Goal: Information Seeking & Learning: Check status

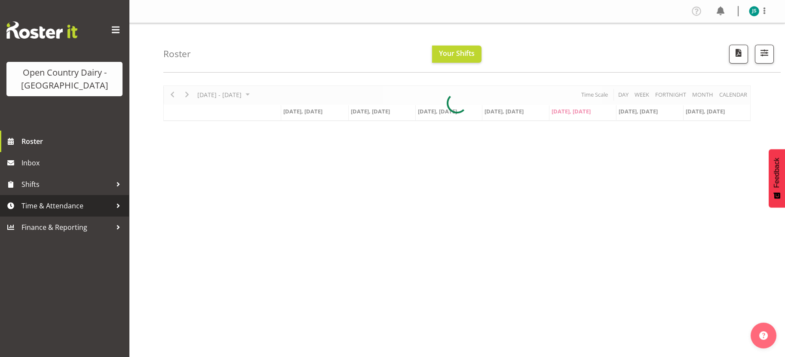
click at [74, 198] on link "Time & Attendance" at bounding box center [64, 205] width 129 height 21
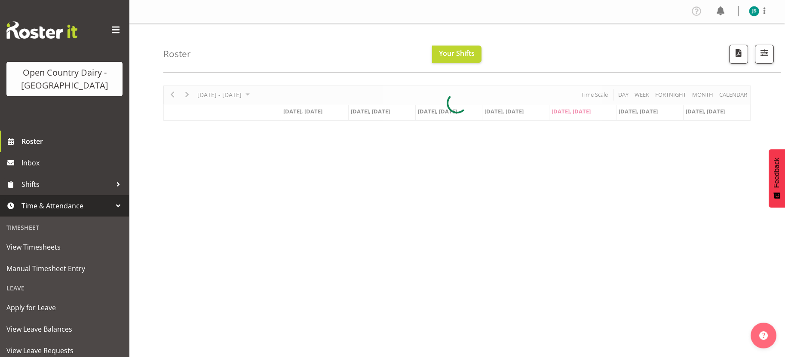
scroll to position [54, 0]
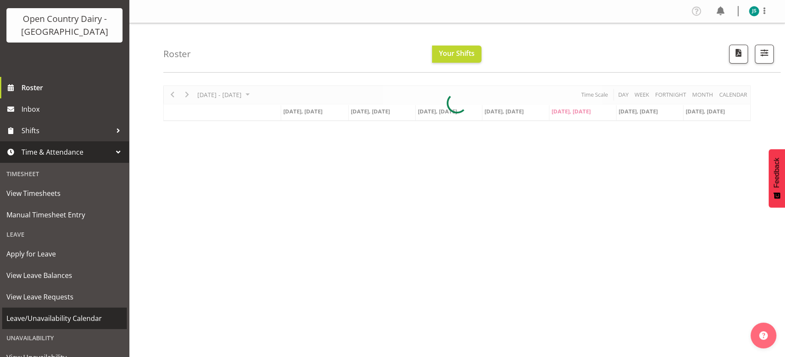
click at [87, 312] on span "Leave/Unavailability Calendar" at bounding box center [64, 318] width 116 height 13
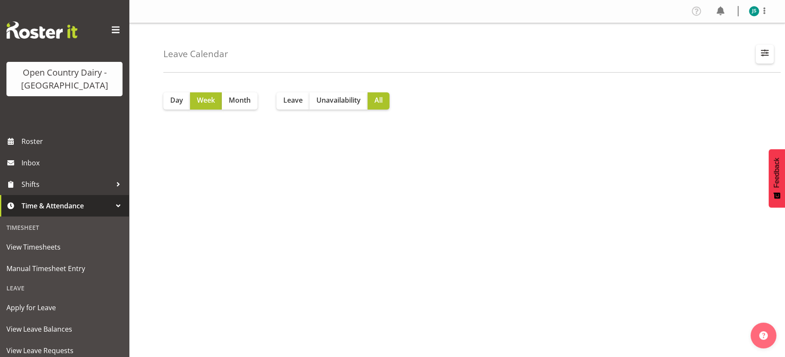
click at [771, 51] on button "button" at bounding box center [764, 54] width 18 height 19
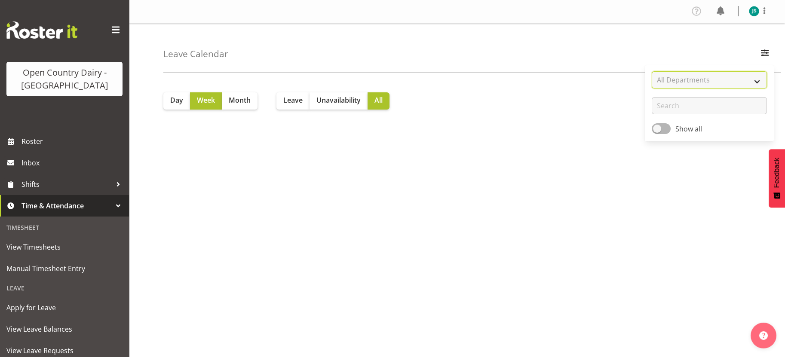
click at [749, 80] on select "All Departments" at bounding box center [708, 79] width 115 height 17
click at [690, 85] on select "All Departments" at bounding box center [708, 79] width 115 height 17
click at [663, 129] on span at bounding box center [660, 128] width 19 height 11
click at [657, 129] on input "Show all" at bounding box center [654, 129] width 6 height 6
click at [586, 62] on div "Leave Calendar All Departments Users with Leave Apply" at bounding box center [471, 47] width 617 height 49
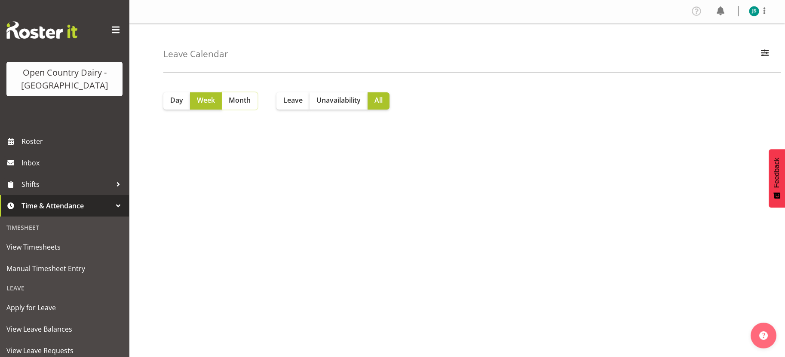
click at [222, 99] on button "Month" at bounding box center [240, 100] width 36 height 17
click at [297, 101] on span "Leave" at bounding box center [292, 100] width 19 height 10
click at [204, 103] on span "Week" at bounding box center [206, 100] width 18 height 10
click at [174, 103] on span "Day" at bounding box center [176, 100] width 13 height 10
click at [340, 102] on span "Unavailability" at bounding box center [338, 100] width 44 height 10
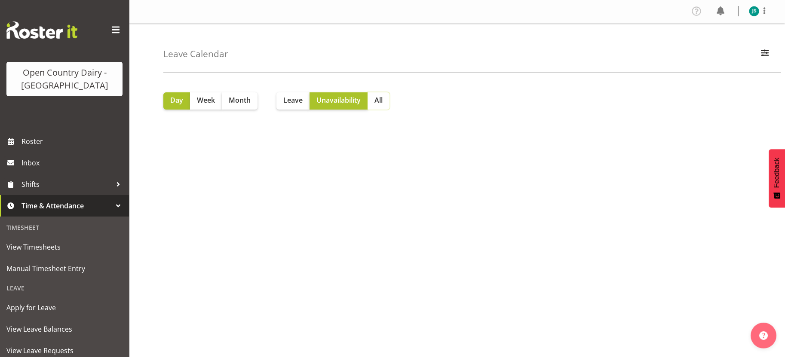
click at [385, 96] on button "All" at bounding box center [378, 100] width 22 height 17
click at [760, 51] on span "button" at bounding box center [764, 52] width 11 height 11
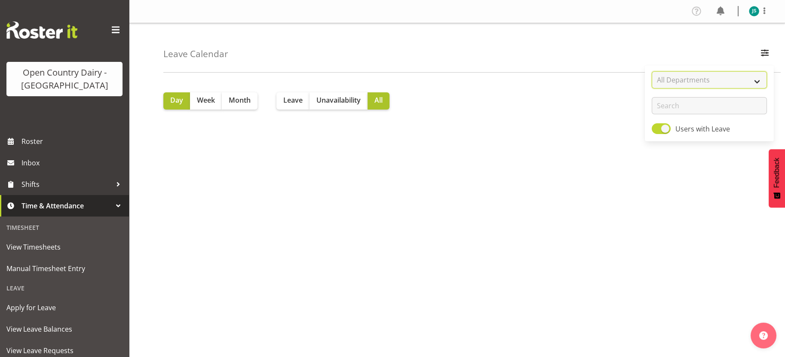
click at [715, 81] on select "All Departments" at bounding box center [708, 79] width 115 height 17
click at [690, 75] on select "All Departments" at bounding box center [708, 79] width 115 height 17
click at [664, 125] on span at bounding box center [660, 128] width 19 height 11
click at [657, 126] on input "Users with Leave" at bounding box center [654, 129] width 6 height 6
click at [664, 125] on span at bounding box center [660, 128] width 19 height 11
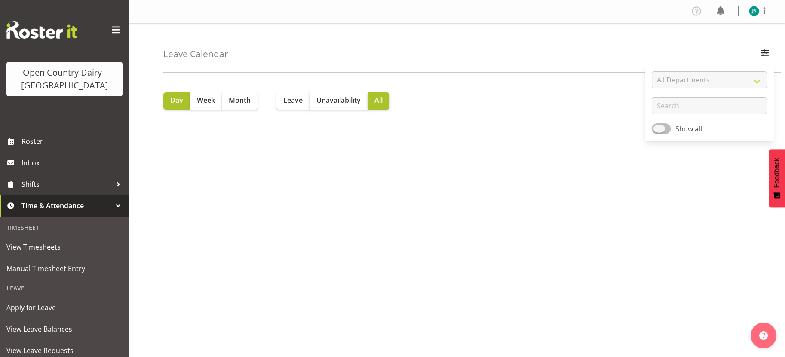
click at [657, 126] on input "Show all" at bounding box center [654, 129] width 6 height 6
checkbox input "true"
click at [350, 110] on div "Day Week Month Leave Unavailability All" at bounding box center [473, 251] width 621 height 344
click at [348, 105] on button "Unavailability" at bounding box center [338, 100] width 58 height 17
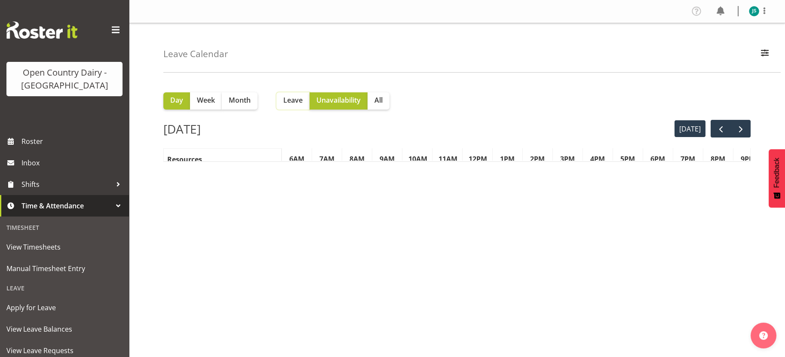
click at [302, 100] on span "Leave" at bounding box center [292, 100] width 19 height 10
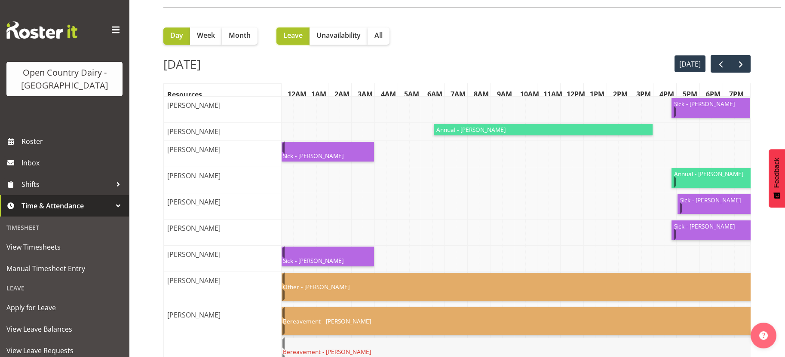
scroll to position [107, 0]
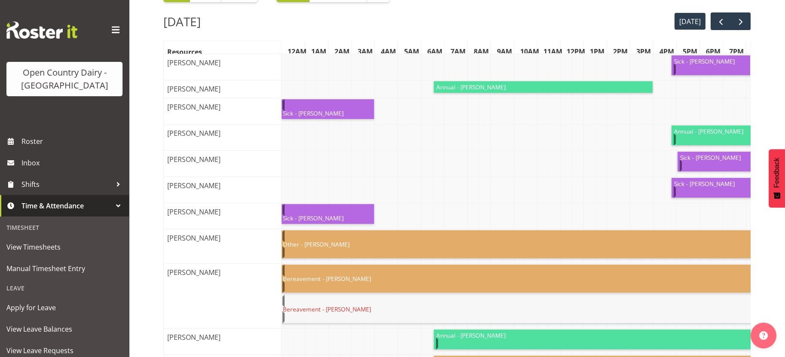
drag, startPoint x: 342, startPoint y: 243, endPoint x: 255, endPoint y: 228, distance: 87.8
click at [255, 220] on div "[PERSON_NAME]" at bounding box center [227, 211] width 126 height 17
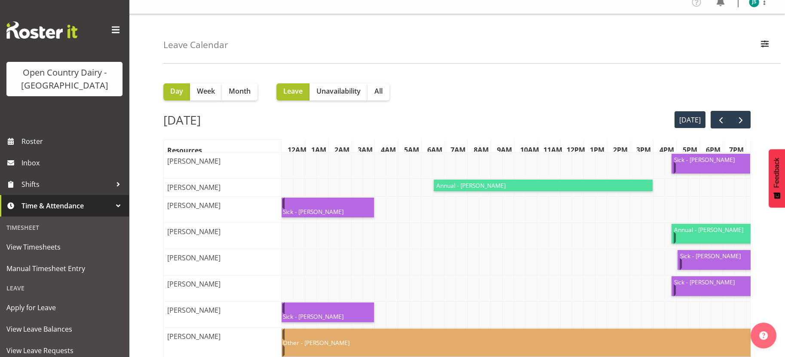
scroll to position [0, 0]
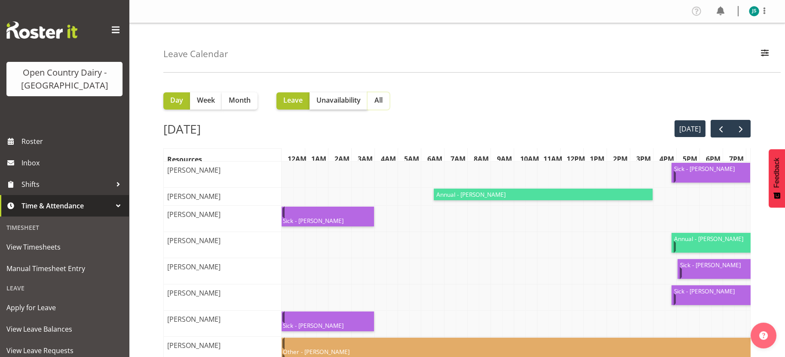
drag, startPoint x: 370, startPoint y: 101, endPoint x: 364, endPoint y: 102, distance: 5.8
click at [365, 102] on div "Leave Unavailability All" at bounding box center [332, 100] width 113 height 17
click at [379, 103] on span "All" at bounding box center [378, 100] width 8 height 10
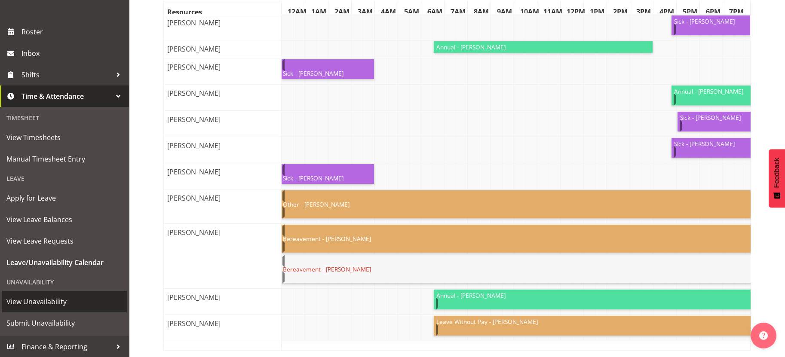
click at [81, 306] on span "View Unavailability" at bounding box center [64, 301] width 116 height 13
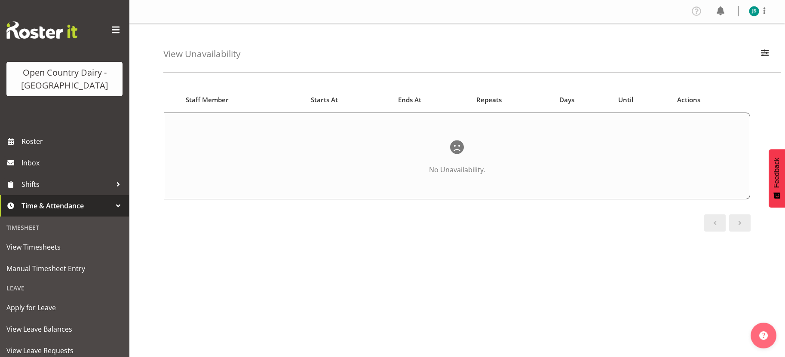
scroll to position [110, 0]
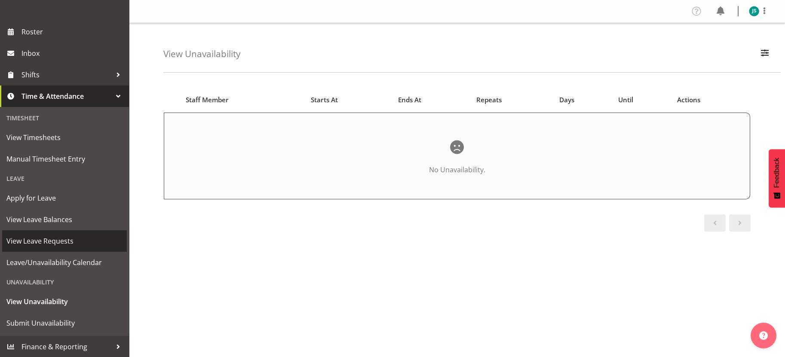
click at [85, 247] on span "View Leave Requests" at bounding box center [64, 241] width 116 height 13
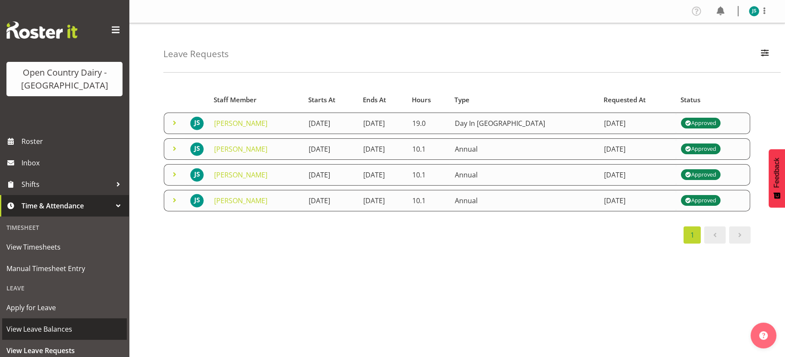
scroll to position [107, 0]
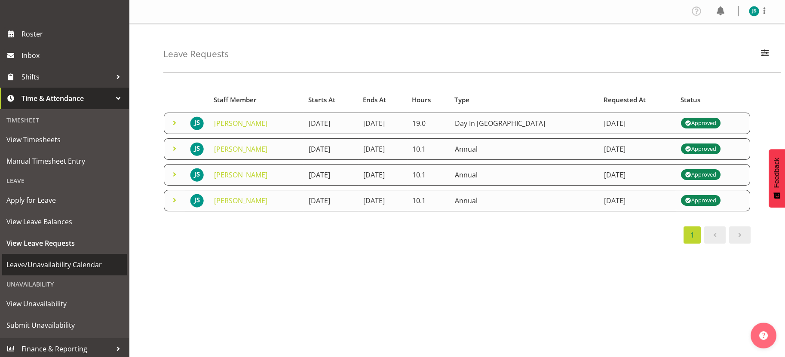
click at [77, 262] on span "Leave/Unavailability Calendar" at bounding box center [64, 264] width 116 height 13
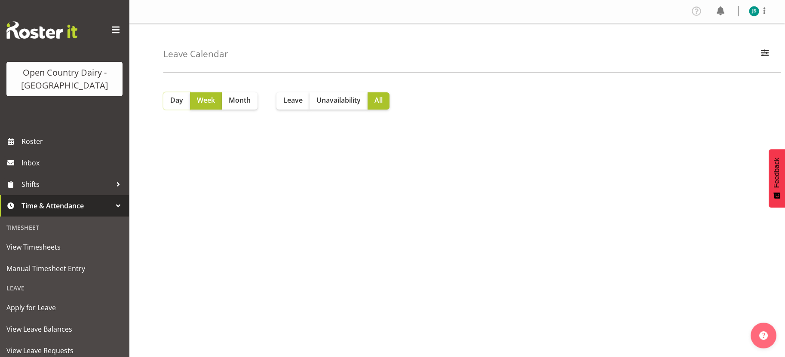
click at [174, 103] on span "Day" at bounding box center [176, 100] width 13 height 10
click at [239, 101] on span "Month" at bounding box center [240, 100] width 22 height 10
click at [292, 101] on span "Leave" at bounding box center [292, 100] width 19 height 10
click at [328, 104] on span "Unavailability" at bounding box center [338, 100] width 44 height 10
click at [757, 52] on button "button" at bounding box center [764, 54] width 18 height 19
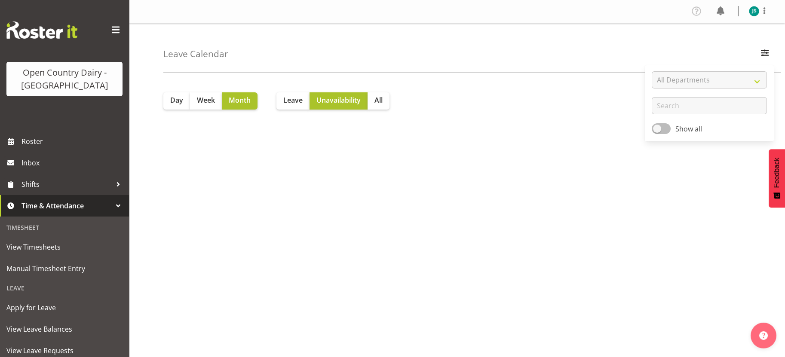
click at [652, 128] on div "All Departments Show all Apply" at bounding box center [709, 104] width 129 height 70
click at [653, 128] on span at bounding box center [660, 128] width 19 height 11
click at [653, 128] on input "Show all" at bounding box center [654, 129] width 6 height 6
checkbox input "true"
click at [385, 102] on button "All" at bounding box center [378, 100] width 22 height 17
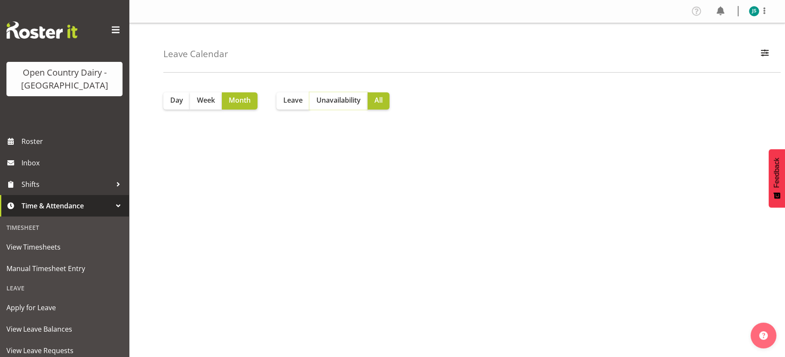
click at [339, 106] on button "Unavailability" at bounding box center [338, 100] width 58 height 17
click at [307, 102] on button "Leave" at bounding box center [292, 100] width 33 height 17
click at [214, 105] on span "Week" at bounding box center [206, 100] width 18 height 10
click at [171, 106] on button "Day" at bounding box center [176, 100] width 27 height 17
click at [231, 98] on span "Month" at bounding box center [240, 100] width 22 height 10
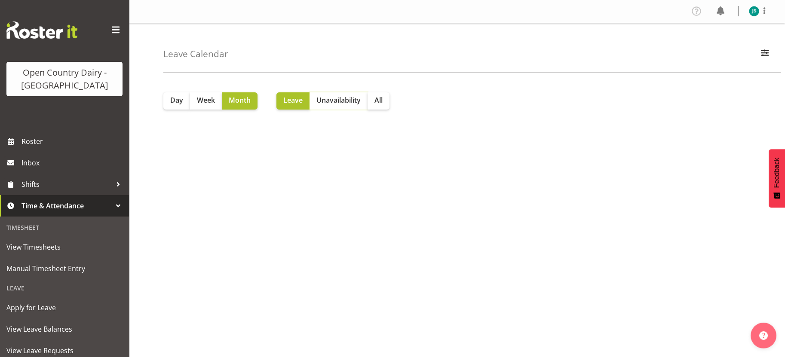
click at [336, 98] on span "Unavailability" at bounding box center [338, 100] width 44 height 10
click at [765, 52] on span "button" at bounding box center [764, 52] width 11 height 11
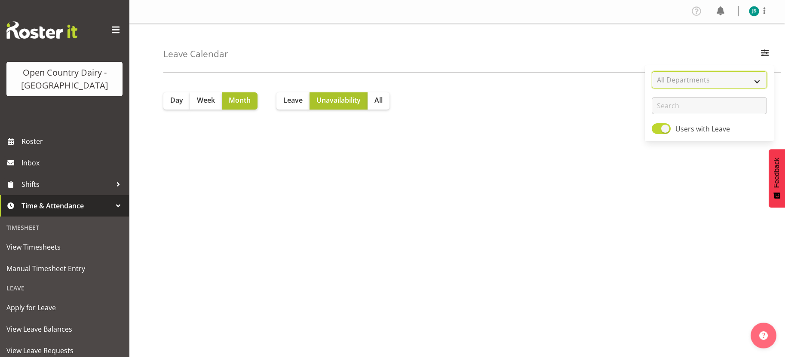
click at [722, 88] on select "All Departments" at bounding box center [708, 79] width 115 height 17
click at [755, 82] on select "All Departments" at bounding box center [708, 79] width 115 height 17
select select "763"
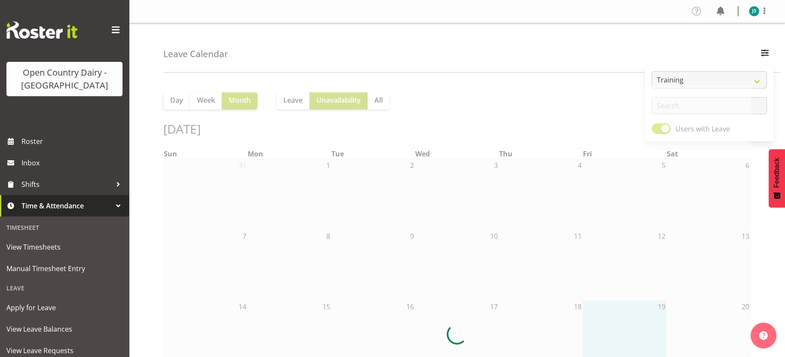
click at [380, 104] on div at bounding box center [456, 335] width 587 height 498
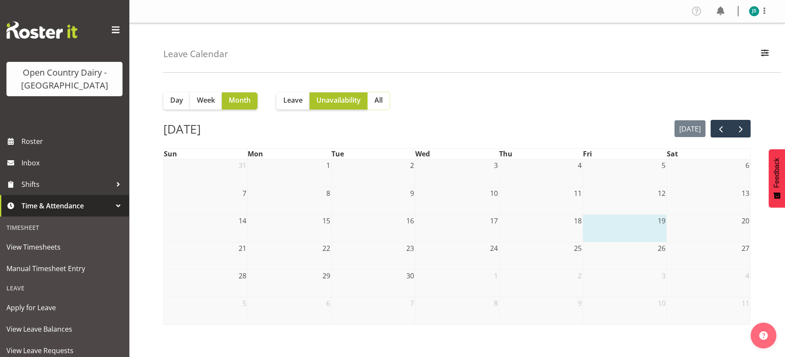
click at [375, 105] on button "All" at bounding box center [378, 100] width 22 height 17
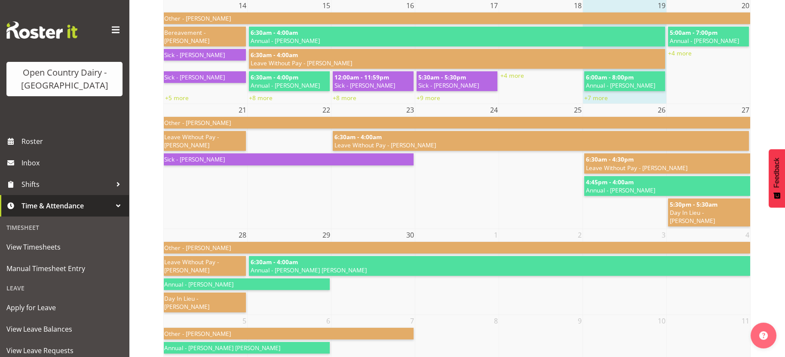
scroll to position [429, 0]
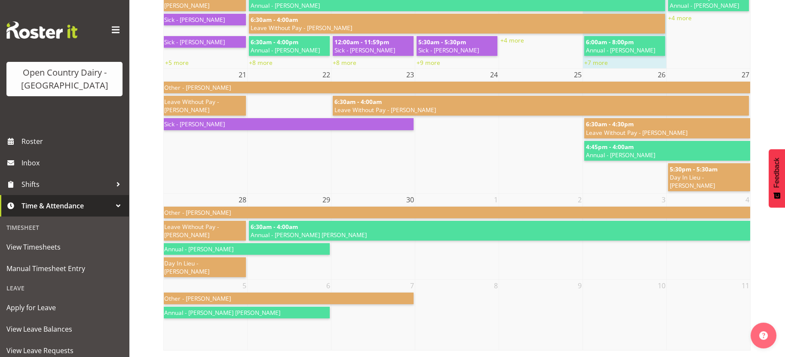
drag, startPoint x: 554, startPoint y: 171, endPoint x: 524, endPoint y: 174, distance: 29.8
click at [524, 174] on td at bounding box center [541, 154] width 84 height 75
drag, startPoint x: 465, startPoint y: 162, endPoint x: 472, endPoint y: 175, distance: 14.4
click at [472, 175] on td at bounding box center [457, 154] width 84 height 75
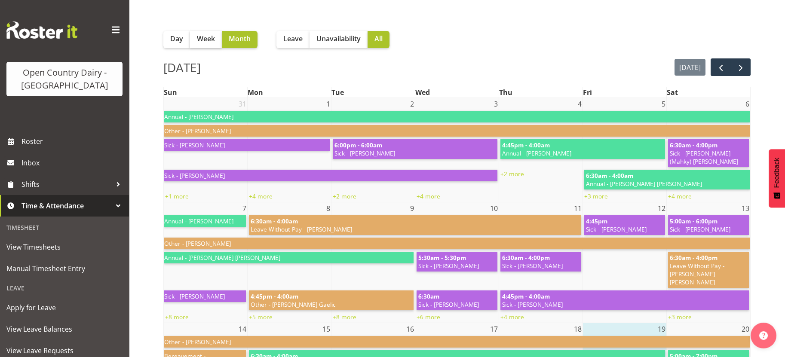
scroll to position [0, 0]
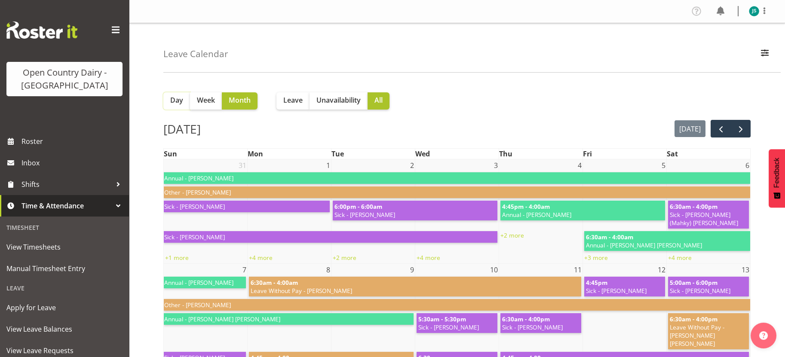
click at [173, 105] on button "Day" at bounding box center [176, 100] width 27 height 17
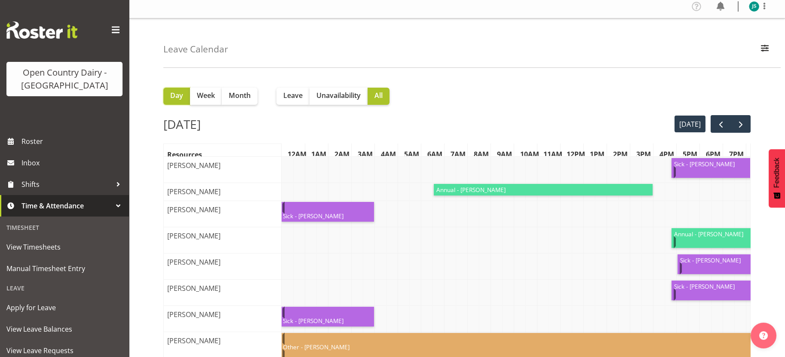
scroll to position [4, 0]
click at [752, 128] on div "Day Week Month Leave Unavailability All [DATE] [DATE] Resources 12am 1am 2am 3a…" at bounding box center [473, 288] width 621 height 426
click at [741, 125] on span "next" at bounding box center [740, 125] width 10 height 10
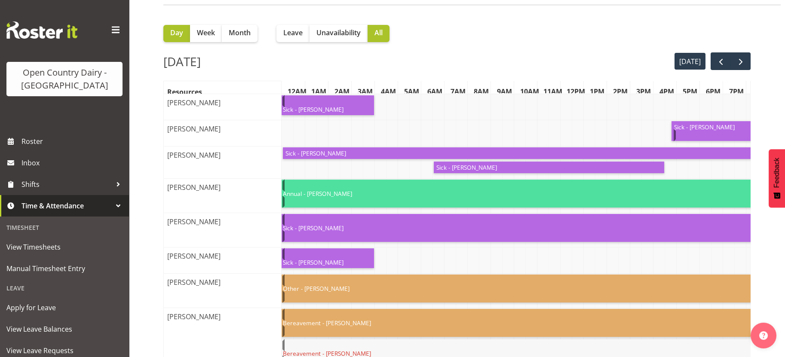
scroll to position [0, 0]
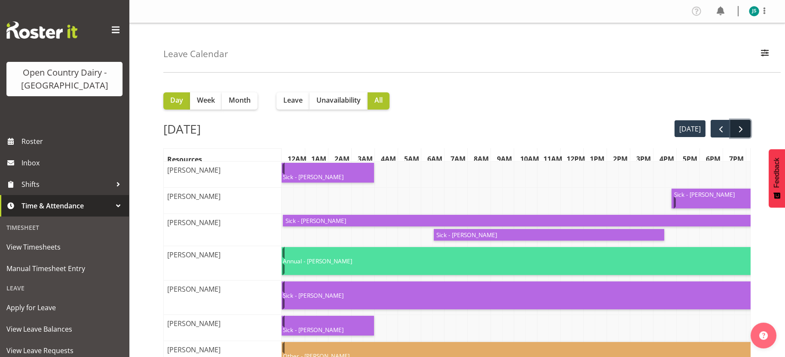
click at [734, 125] on button "next" at bounding box center [740, 129] width 20 height 18
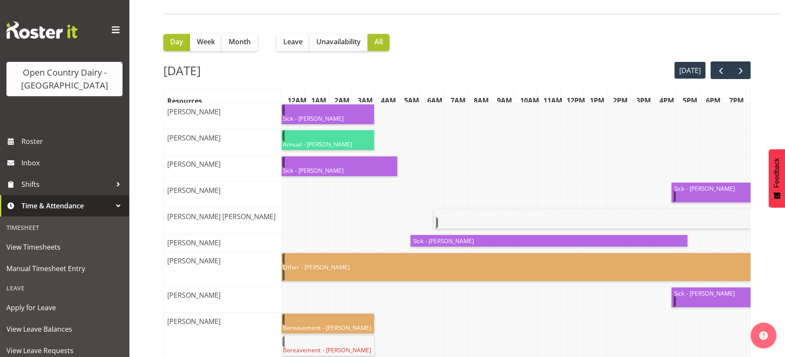
scroll to position [107, 0]
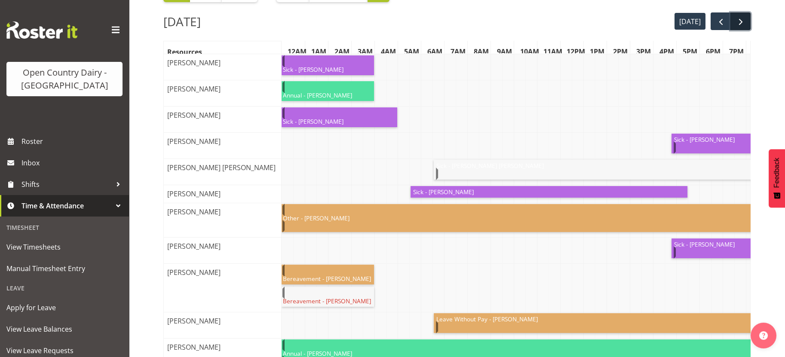
click at [741, 23] on span "next" at bounding box center [740, 22] width 10 height 10
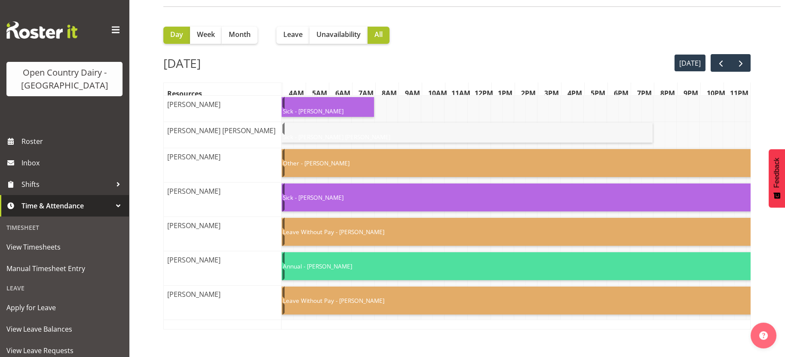
scroll to position [0, 0]
click at [738, 58] on span "next" at bounding box center [740, 63] width 10 height 10
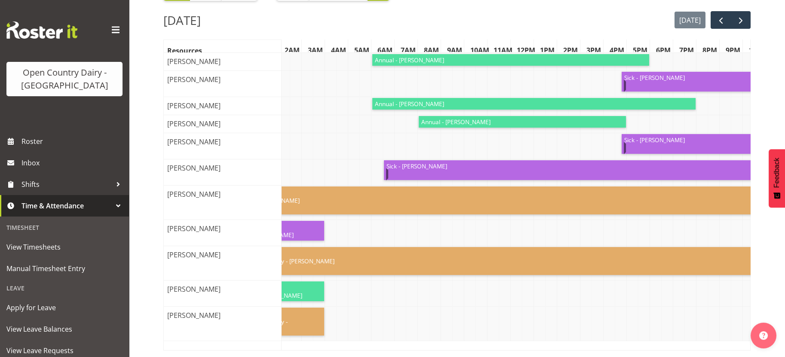
scroll to position [0, 92]
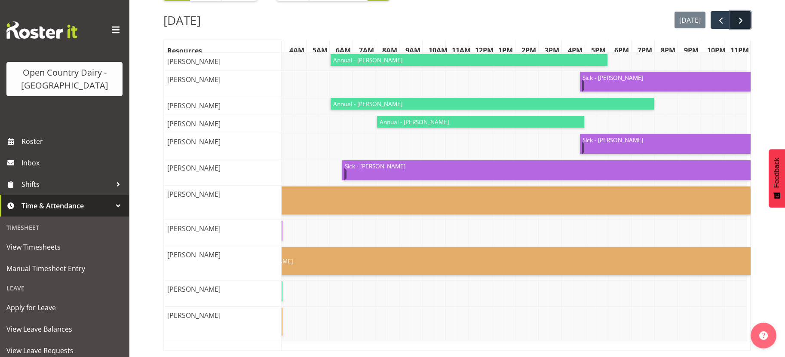
click at [741, 15] on span "next" at bounding box center [740, 20] width 10 height 10
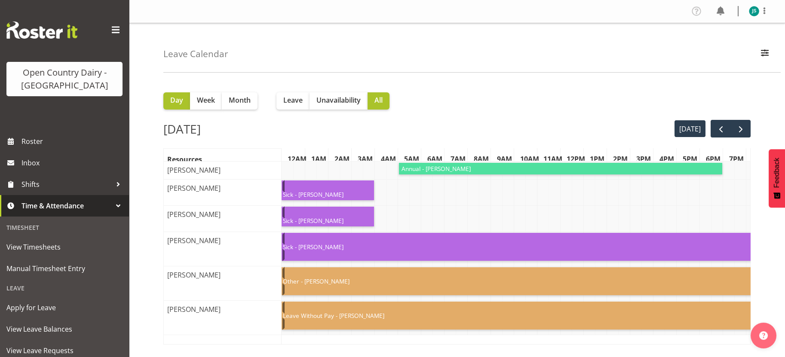
scroll to position [75, 0]
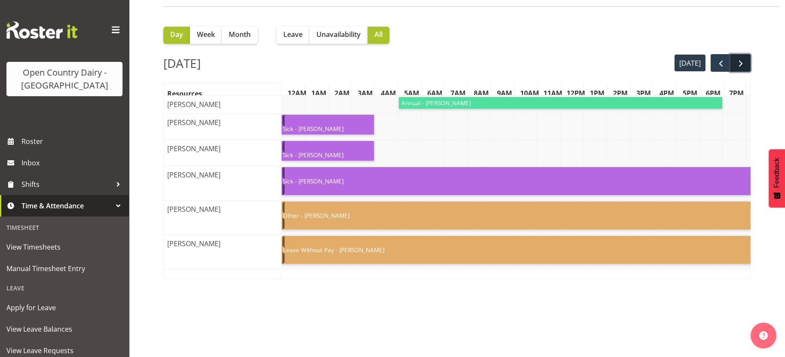
click at [746, 54] on button "next" at bounding box center [740, 63] width 20 height 18
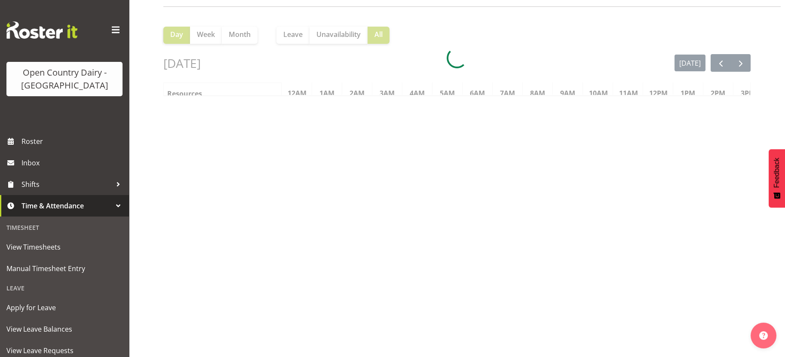
scroll to position [0, 0]
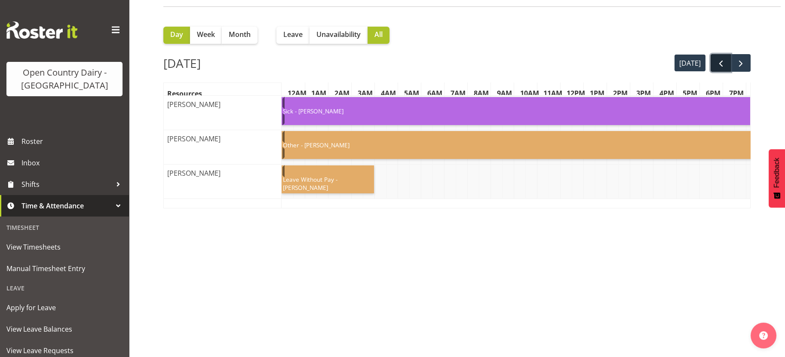
click at [714, 54] on button "prev" at bounding box center [720, 63] width 20 height 18
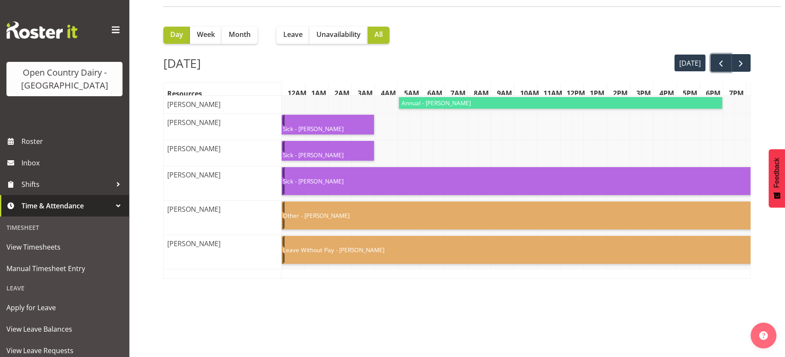
click at [714, 54] on button "prev" at bounding box center [720, 63] width 20 height 18
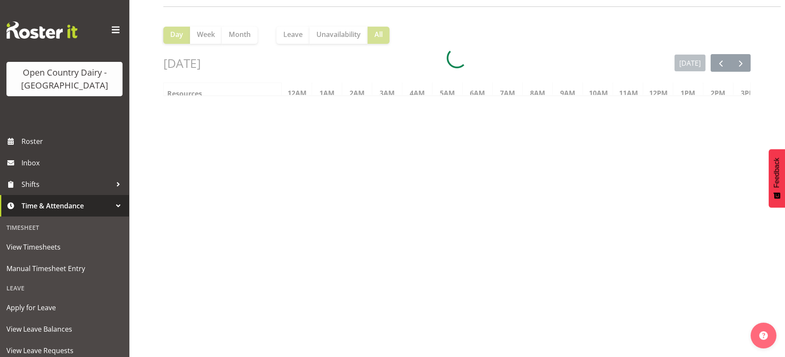
scroll to position [0, 180]
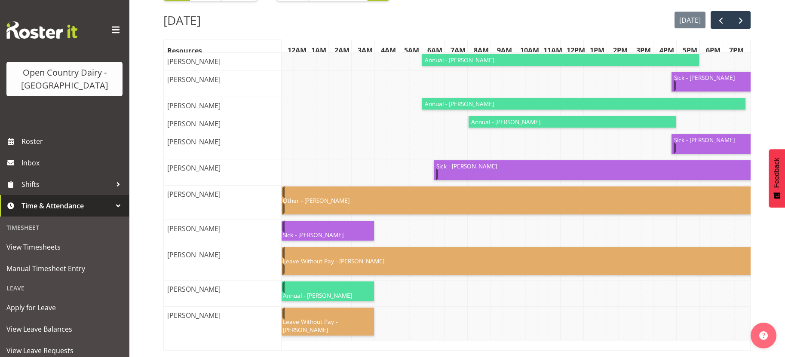
drag, startPoint x: 389, startPoint y: 0, endPoint x: 506, endPoint y: 2, distance: 116.9
click at [506, 11] on div "[DATE] [DATE]" at bounding box center [456, 20] width 587 height 18
click at [531, 11] on div "[DATE] [DATE]" at bounding box center [456, 20] width 587 height 18
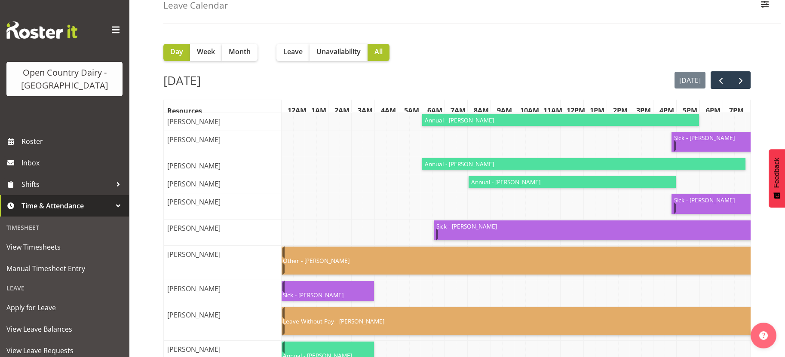
scroll to position [0, 0]
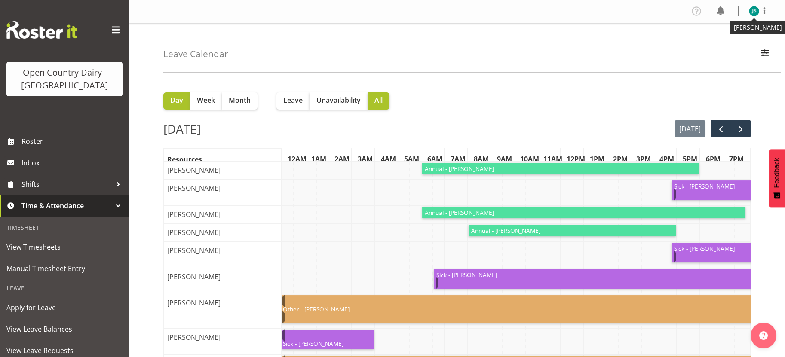
click at [758, 12] on img at bounding box center [754, 11] width 10 height 10
click at [728, 28] on link "Profile" at bounding box center [728, 29] width 83 height 15
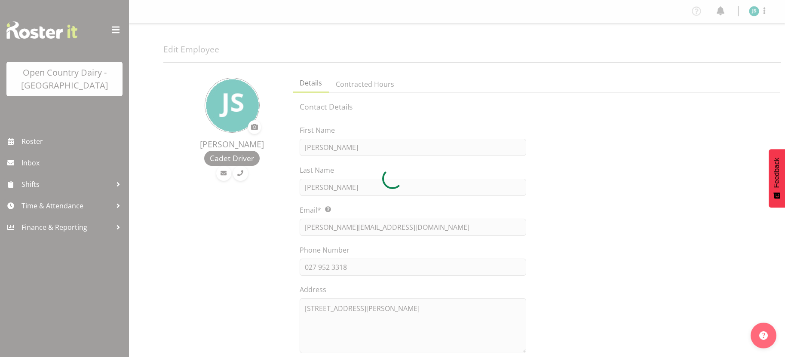
select select "TimelineWeek"
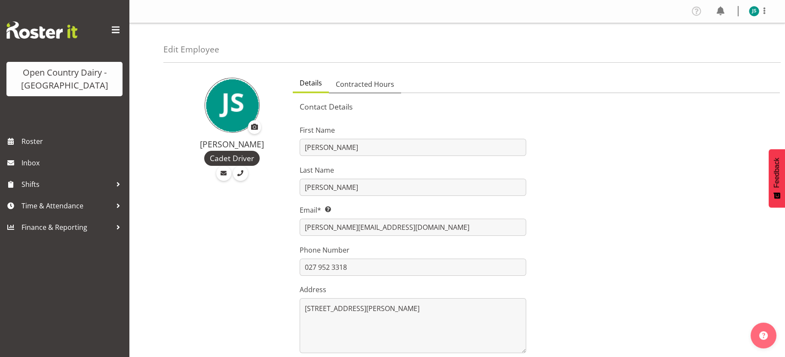
click at [367, 85] on span "Contracted Hours" at bounding box center [365, 84] width 58 height 10
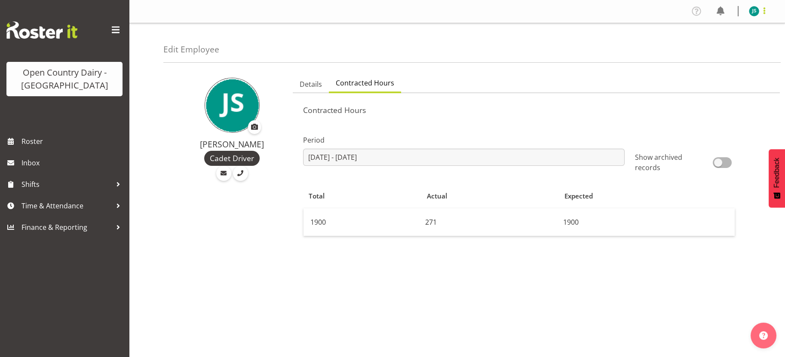
click at [765, 14] on span at bounding box center [764, 11] width 10 height 10
click at [711, 45] on link "Log Out" at bounding box center [728, 44] width 83 height 15
